Goal: Transaction & Acquisition: Obtain resource

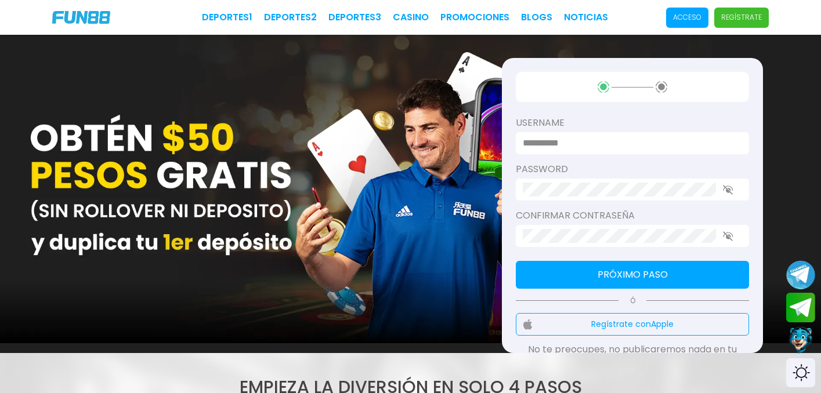
click at [681, 21] on p "Acceso" at bounding box center [687, 17] width 28 height 10
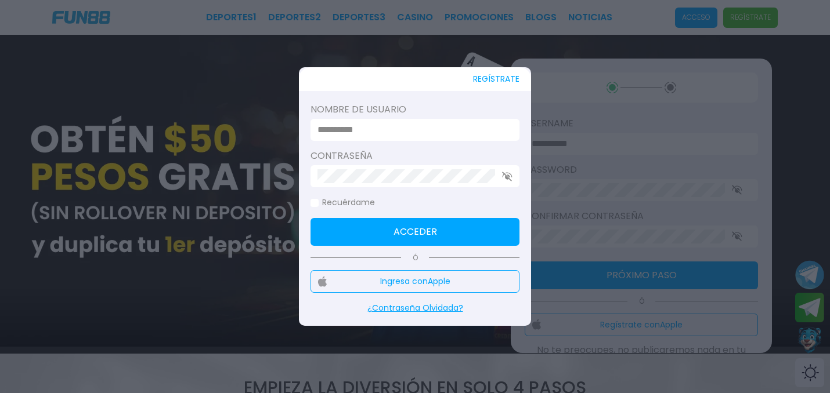
type input "*********"
drag, startPoint x: 385, startPoint y: 231, endPoint x: 353, endPoint y: 202, distance: 42.3
click at [385, 231] on button "Acceder" at bounding box center [414, 232] width 209 height 28
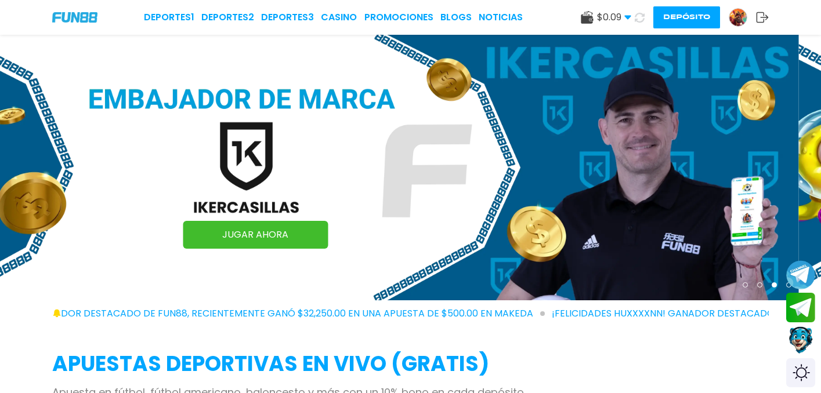
click at [737, 19] on img at bounding box center [737, 17] width 17 height 17
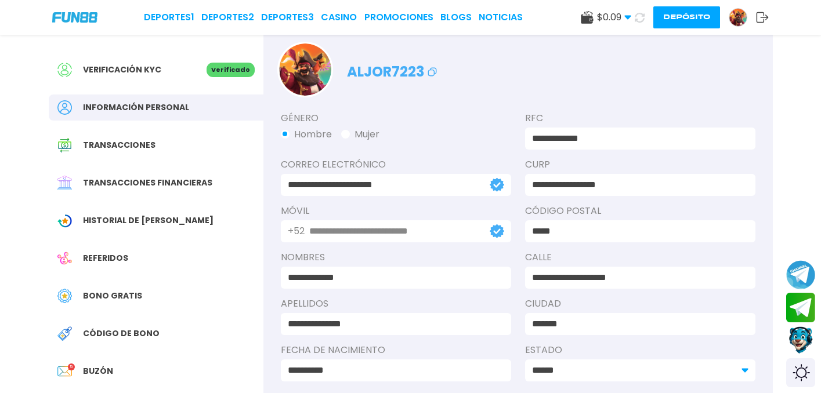
scroll to position [43, 0]
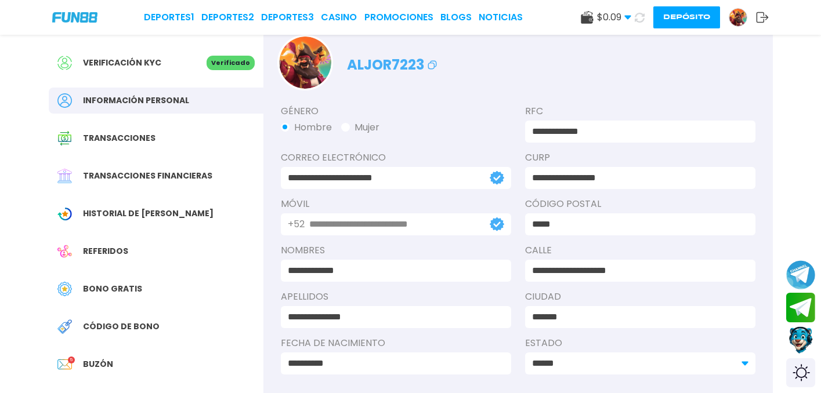
click at [136, 289] on span "Bono Gratis" at bounding box center [112, 289] width 59 height 12
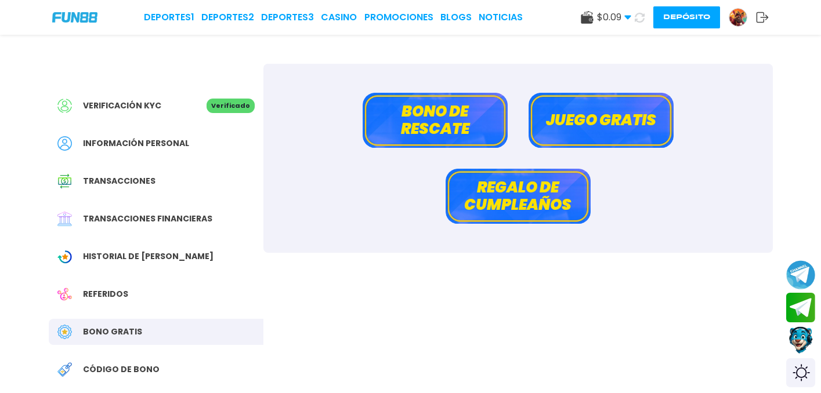
click at [423, 121] on button "Bono de rescate" at bounding box center [435, 120] width 145 height 55
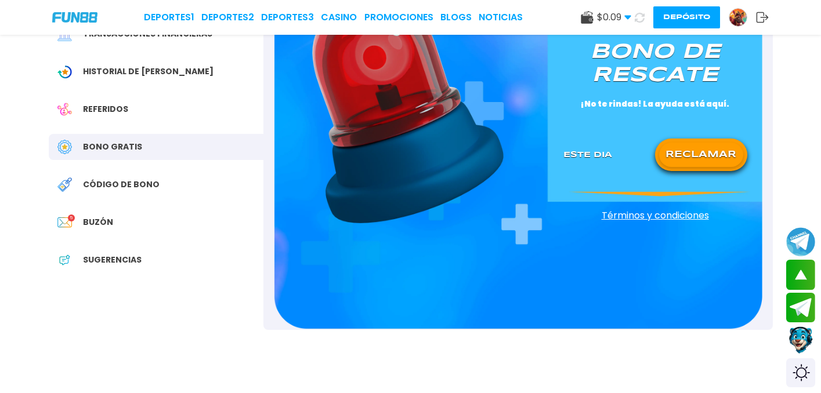
scroll to position [86, 0]
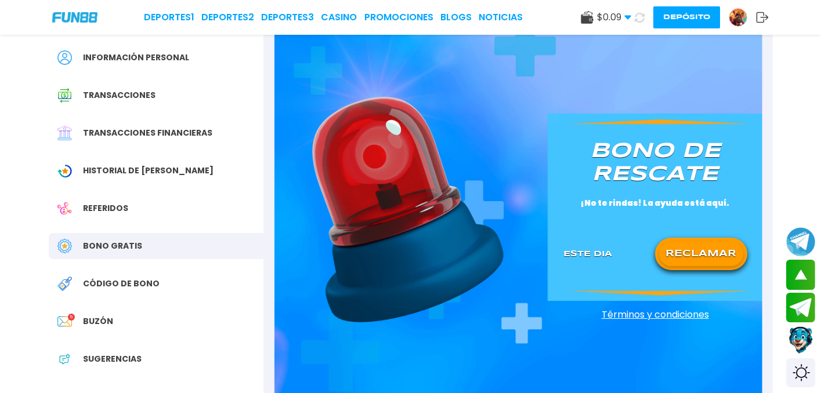
click at [715, 259] on button "RECLAMAR" at bounding box center [701, 254] width 84 height 24
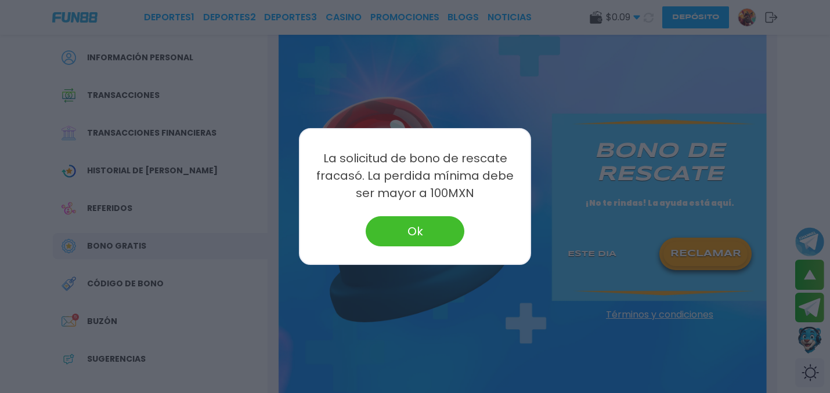
click at [414, 234] on button "Ok" at bounding box center [414, 231] width 99 height 30
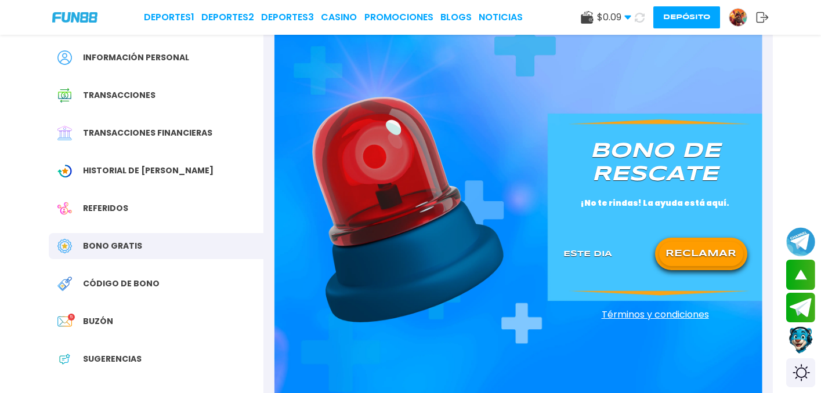
click at [237, 38] on div "Verificación KYC Verificado Información personal Transacciones Transacciones fi…" at bounding box center [156, 195] width 215 height 435
